Goal: Complete application form

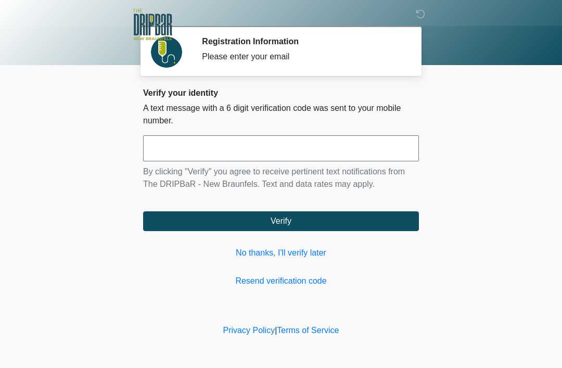
click at [295, 249] on link "No thanks, I'll verify later" at bounding box center [281, 253] width 276 height 12
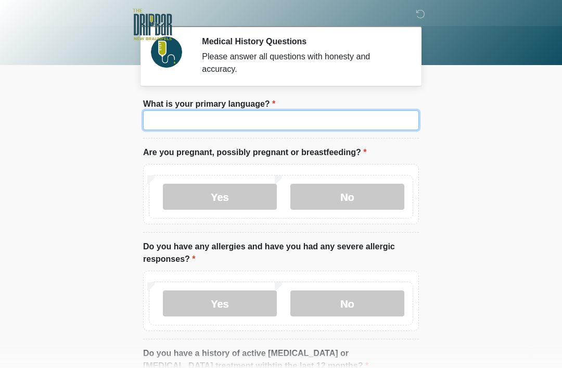
click at [325, 127] on input "What is your primary language?" at bounding box center [281, 120] width 276 height 20
type input "*******"
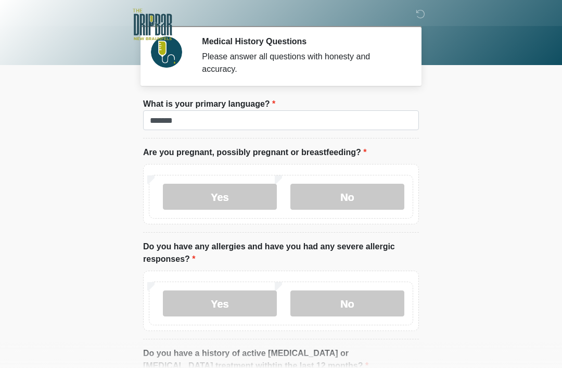
click at [364, 193] on label "No" at bounding box center [348, 197] width 114 height 26
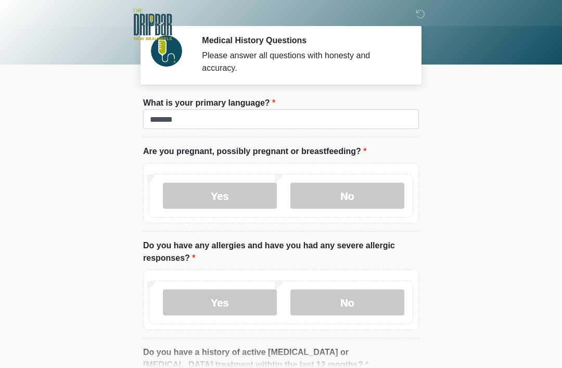
scroll to position [17, 0]
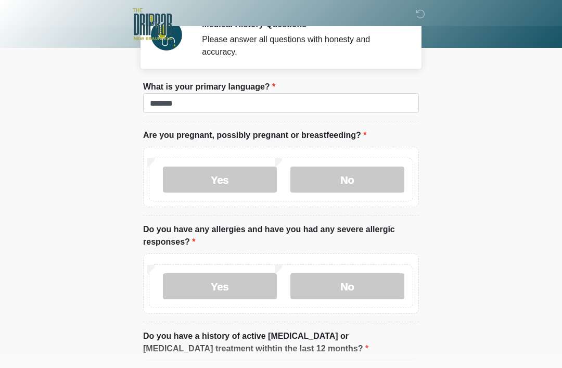
click at [368, 274] on label "No" at bounding box center [348, 287] width 114 height 26
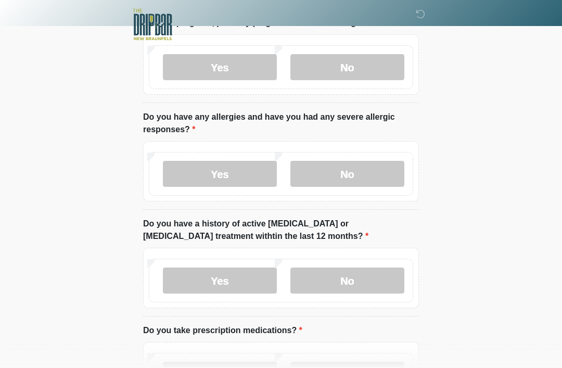
scroll to position [131, 0]
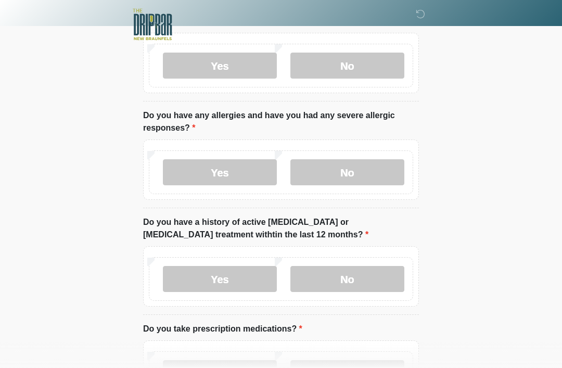
click at [379, 280] on label "No" at bounding box center [348, 279] width 114 height 26
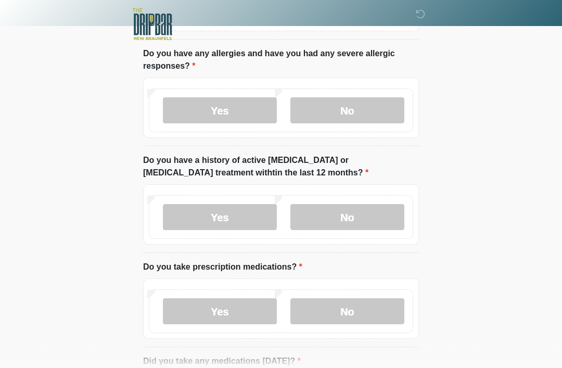
scroll to position [194, 0]
click at [172, 315] on label "Yes" at bounding box center [220, 311] width 114 height 26
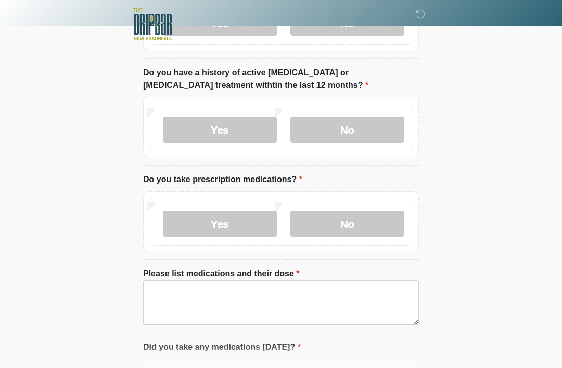
scroll to position [288, 0]
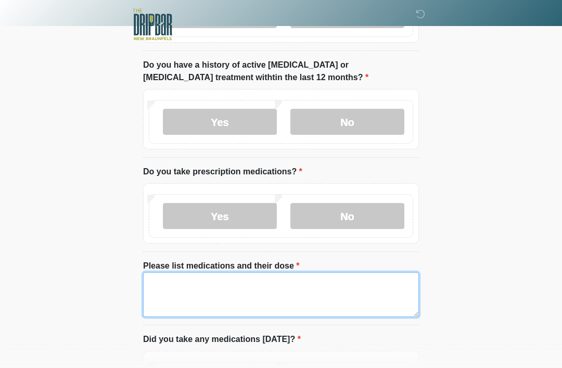
click at [375, 305] on textarea "Please list medications and their dose" at bounding box center [281, 294] width 276 height 45
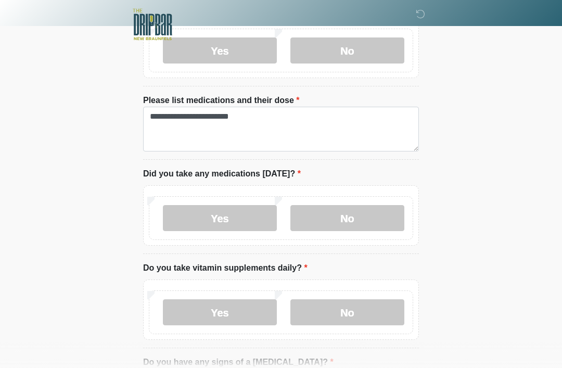
scroll to position [451, 0]
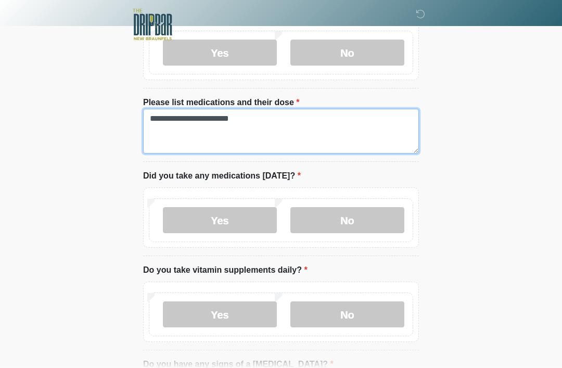
type textarea "**********"
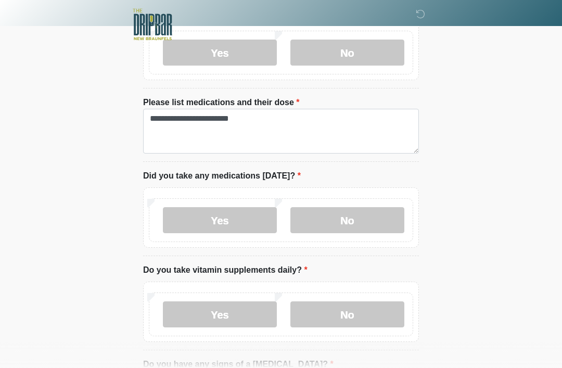
click at [372, 231] on label "No" at bounding box center [348, 220] width 114 height 26
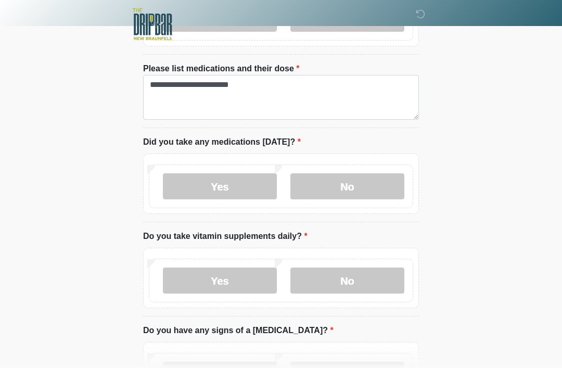
scroll to position [485, 0]
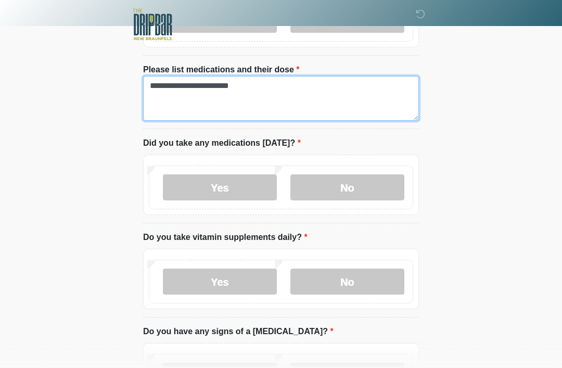
click at [342, 87] on textarea "**********" at bounding box center [281, 98] width 276 height 45
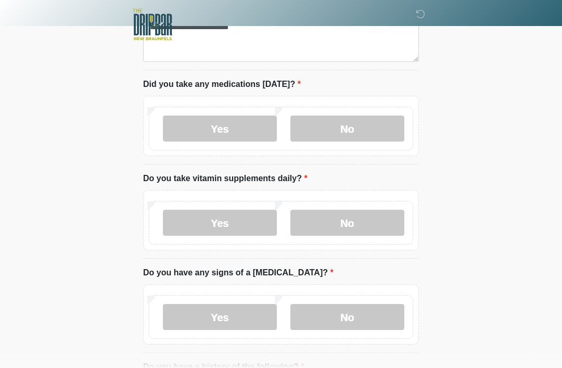
scroll to position [550, 0]
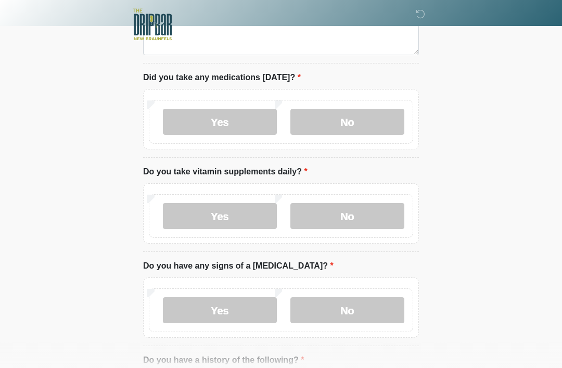
click at [381, 216] on label "No" at bounding box center [348, 216] width 114 height 26
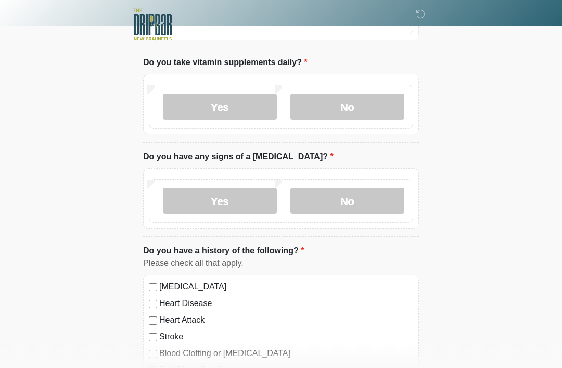
scroll to position [665, 0]
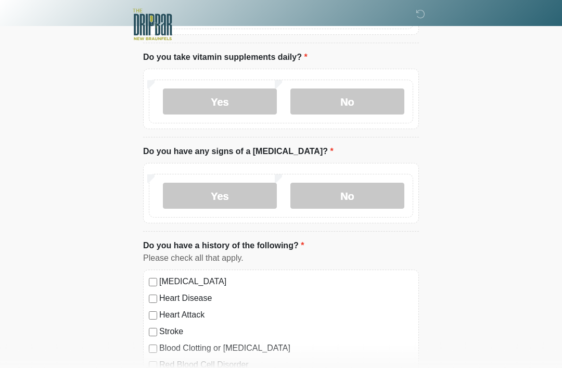
click at [382, 203] on label "No" at bounding box center [348, 196] width 114 height 26
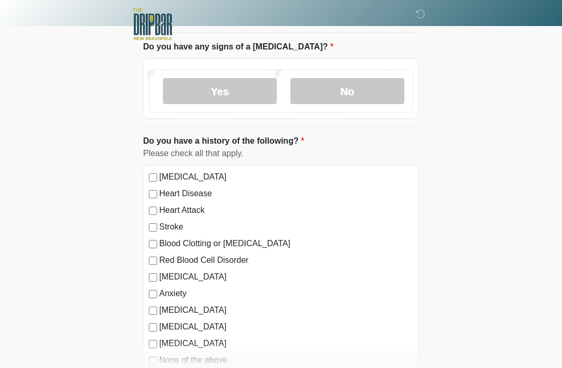
scroll to position [770, 0]
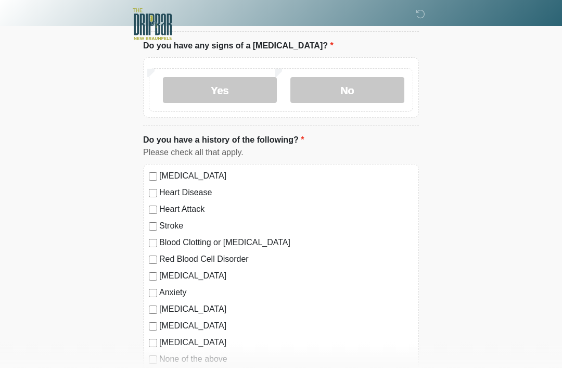
click at [155, 287] on div "Anxiety" at bounding box center [281, 293] width 264 height 12
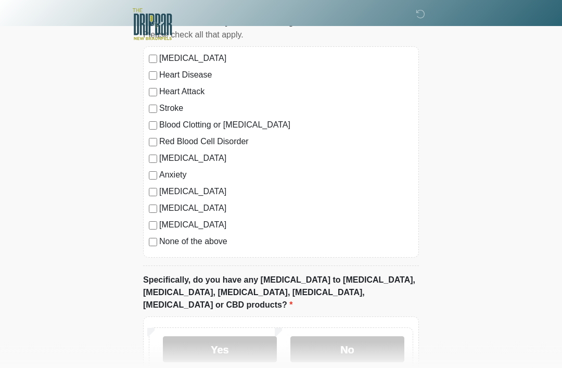
scroll to position [888, 0]
click at [374, 338] on label "No" at bounding box center [348, 349] width 114 height 26
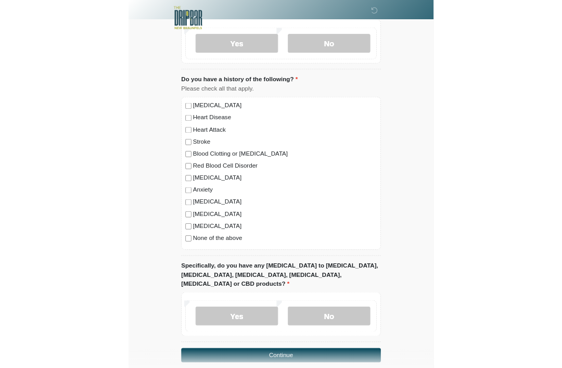
scroll to position [941, 0]
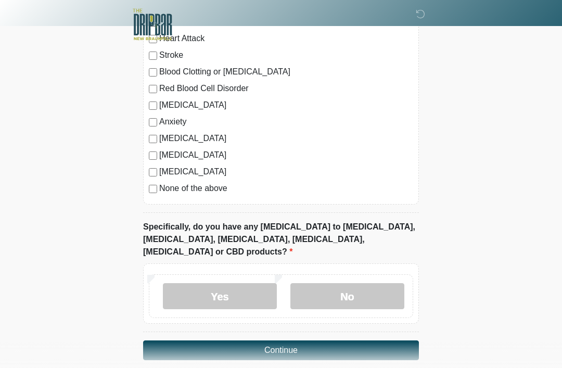
click at [380, 341] on button "Continue" at bounding box center [281, 351] width 276 height 20
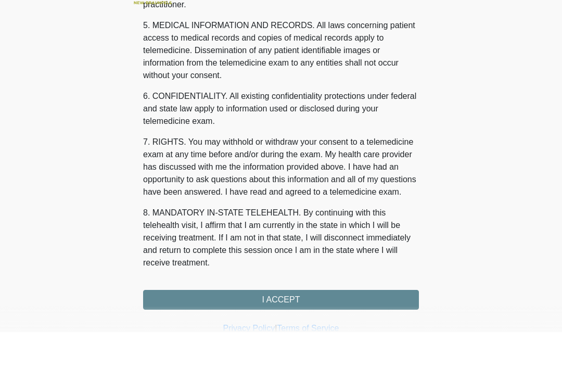
scroll to position [316, 0]
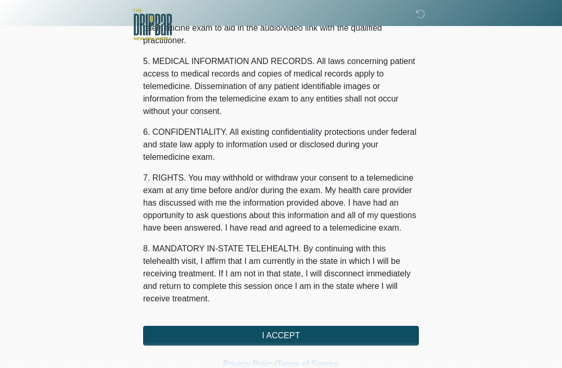
click at [395, 331] on button "I ACCEPT" at bounding box center [281, 336] width 276 height 20
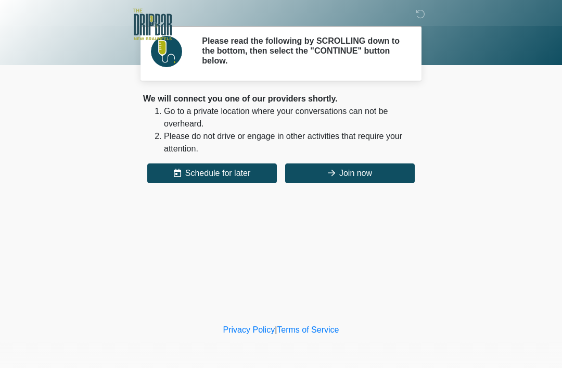
scroll to position [0, 0]
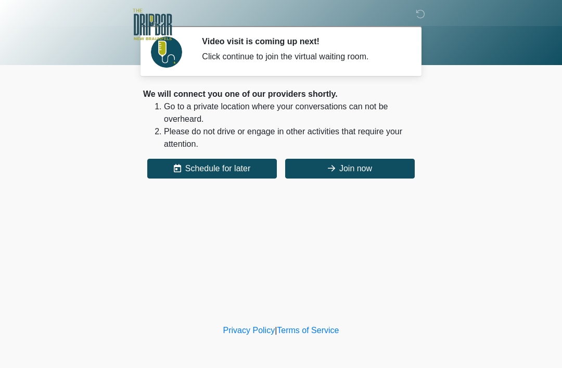
click at [371, 169] on button "Join now" at bounding box center [350, 169] width 130 height 20
